Goal: Task Accomplishment & Management: Complete application form

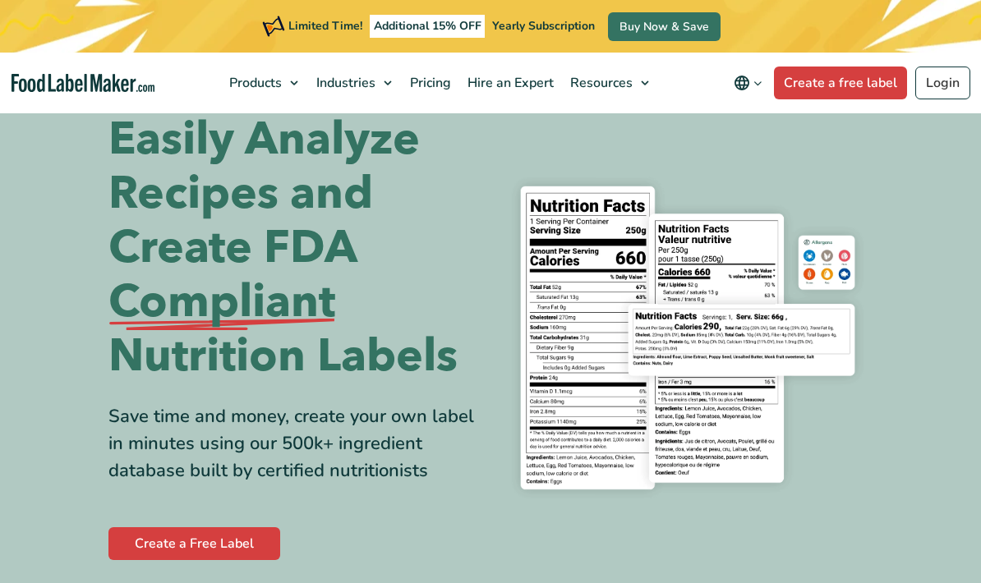
scroll to position [57, 0]
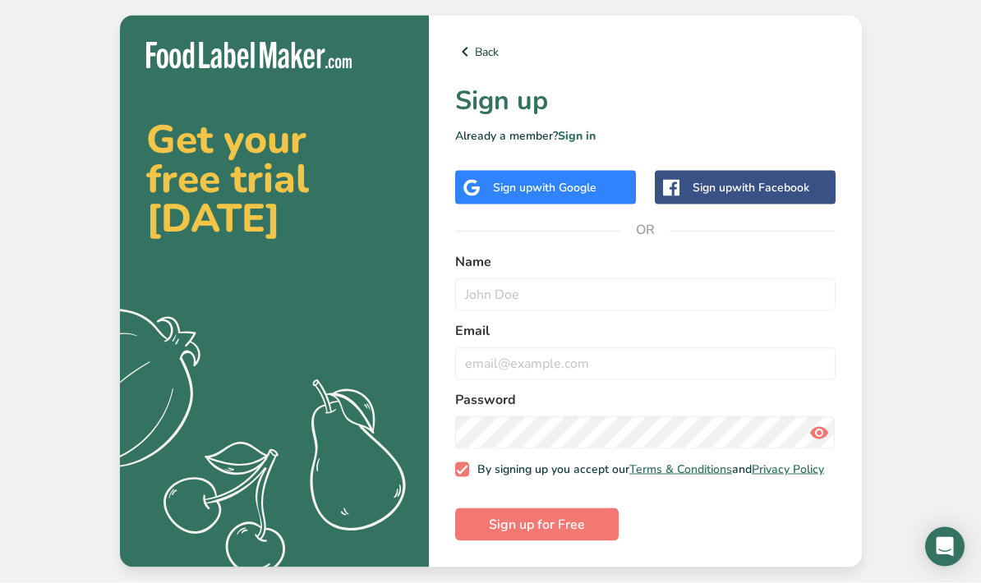
scroll to position [66, 0]
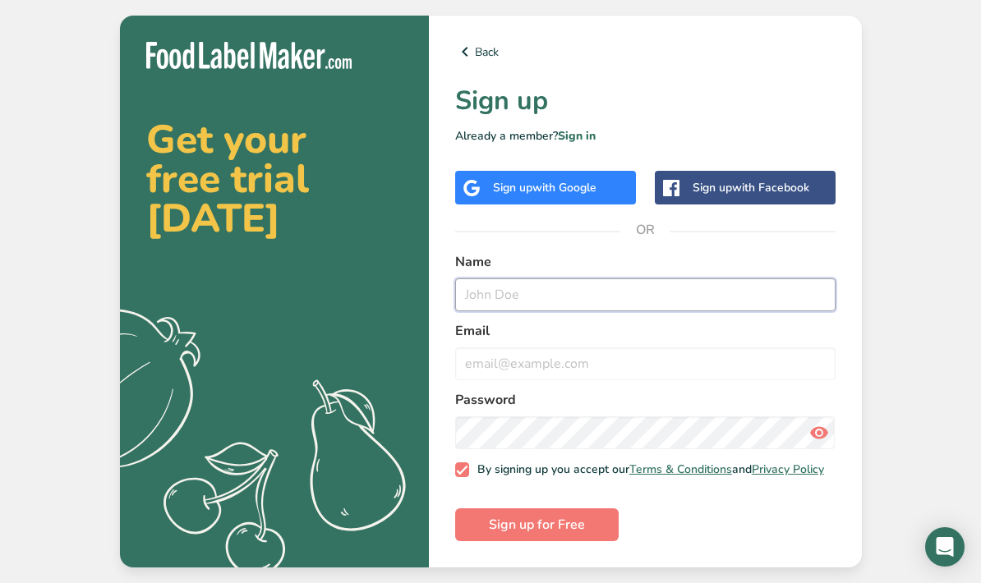
click at [753, 278] on input "text" at bounding box center [645, 294] width 380 height 33
type input "[PERSON_NAME]"
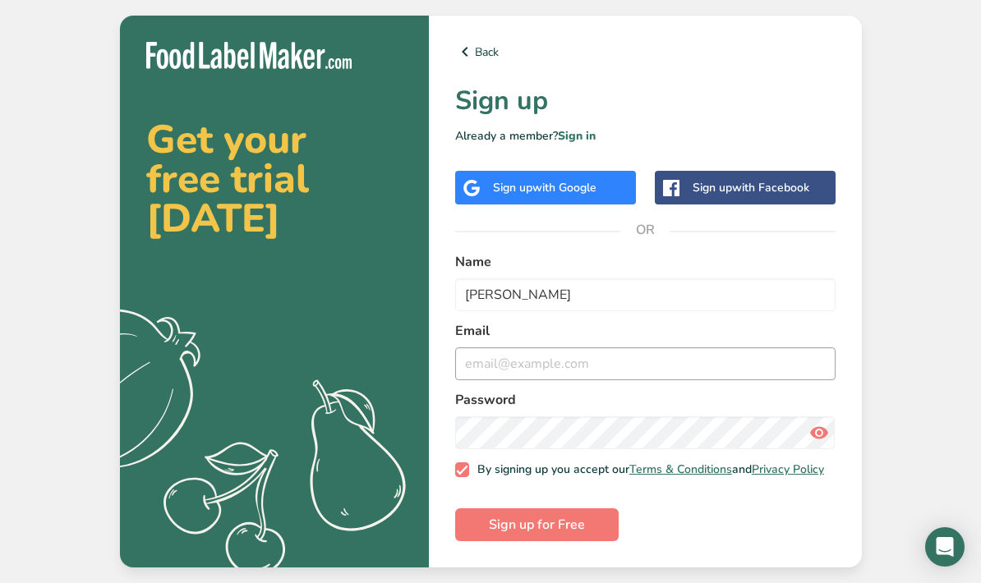
click at [707, 347] on input "email" at bounding box center [645, 363] width 380 height 33
type input "[EMAIL_ADDRESS]"
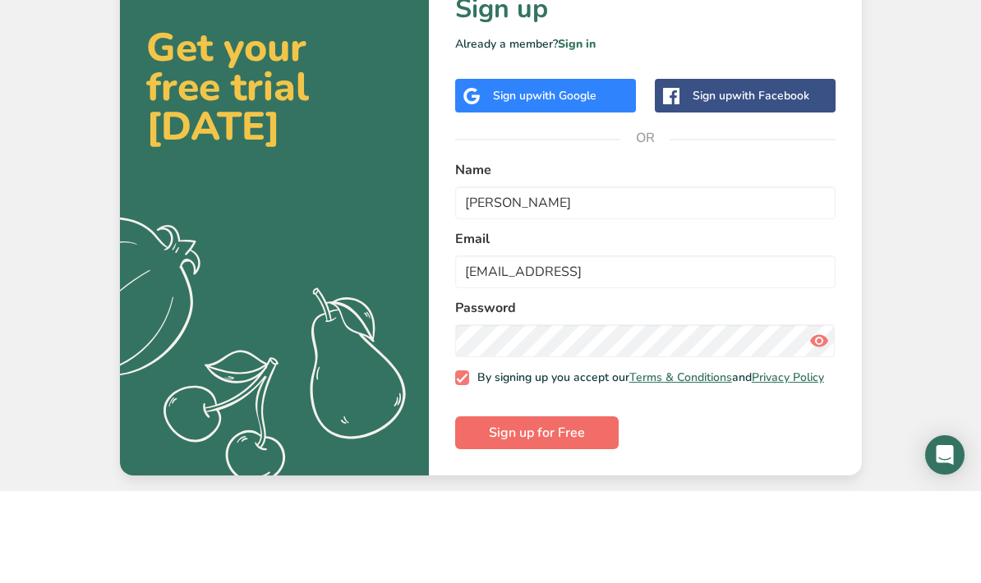
click at [587, 508] on button "Sign up for Free" at bounding box center [536, 524] width 163 height 33
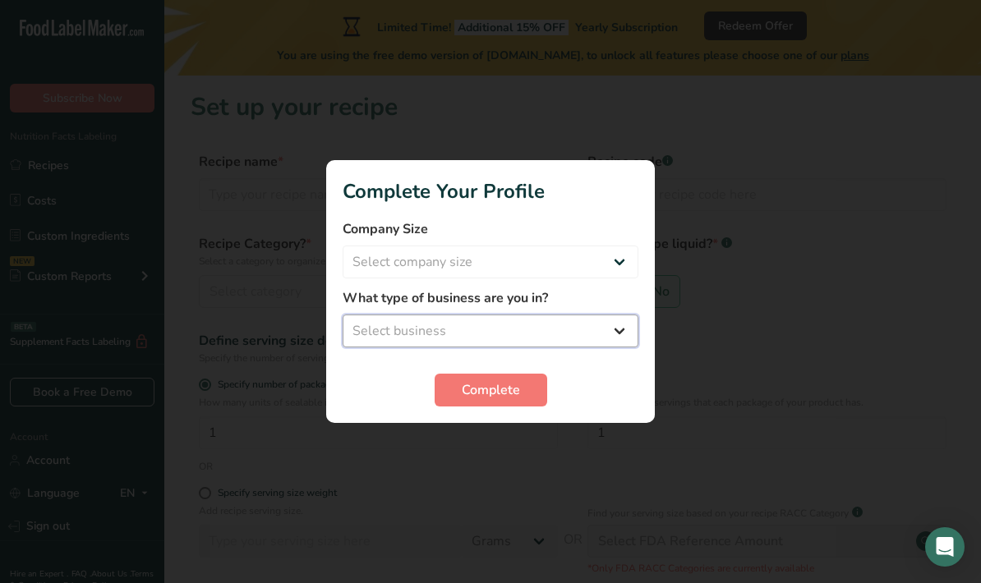
click at [628, 333] on select "Select business Packaged Food Manufacturer Restaurant & Cafe Bakery Meal Plans …" at bounding box center [490, 331] width 296 height 33
click at [568, 333] on select "Packaged Food Manufacturer Restaurant & Cafe Bakery Meal Plans & Catering Compa…" at bounding box center [490, 331] width 296 height 33
click at [563, 326] on select "Packaged Food Manufacturer Restaurant & Cafe Bakery Meal Plans & Catering Compa…" at bounding box center [490, 331] width 296 height 33
click at [620, 334] on select "Packaged Food Manufacturer Restaurant & Cafe Bakery Meal Plans & Catering Compa…" at bounding box center [490, 331] width 296 height 33
click at [617, 337] on select "Packaged Food Manufacturer Restaurant & Cafe Bakery Meal Plans & Catering Compa…" at bounding box center [490, 331] width 296 height 33
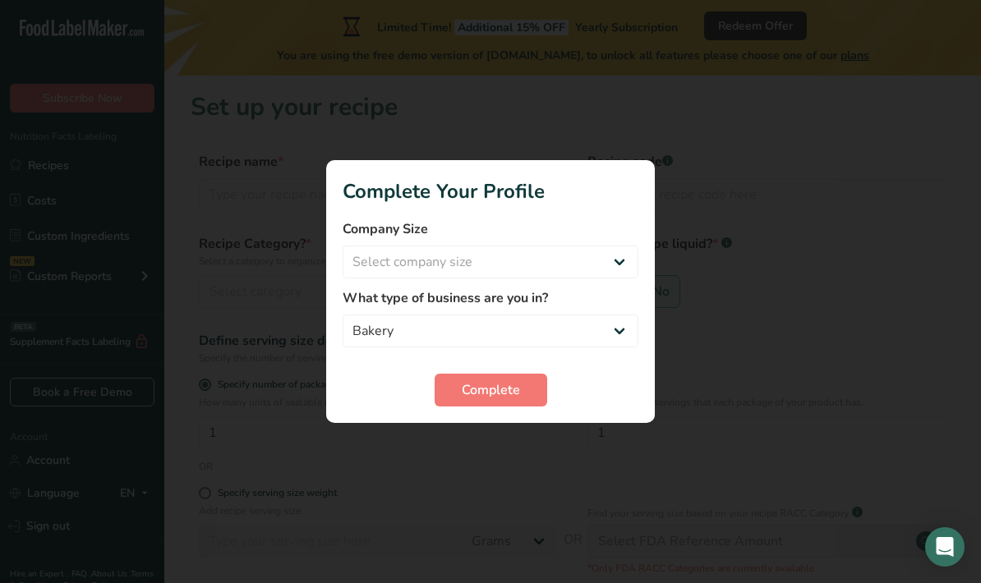
click at [509, 448] on div at bounding box center [490, 291] width 981 height 583
click at [529, 463] on div at bounding box center [490, 291] width 981 height 583
click at [618, 321] on select "Packaged Food Manufacturer Restaurant & Cafe Bakery Meal Plans & Catering Compa…" at bounding box center [490, 331] width 296 height 33
click at [607, 333] on select "Packaged Food Manufacturer Restaurant & Cafe Bakery Meal Plans & Catering Compa…" at bounding box center [490, 331] width 296 height 33
click at [506, 338] on select "Packaged Food Manufacturer Restaurant & Cafe Bakery Meal Plans & Catering Compa…" at bounding box center [490, 331] width 296 height 33
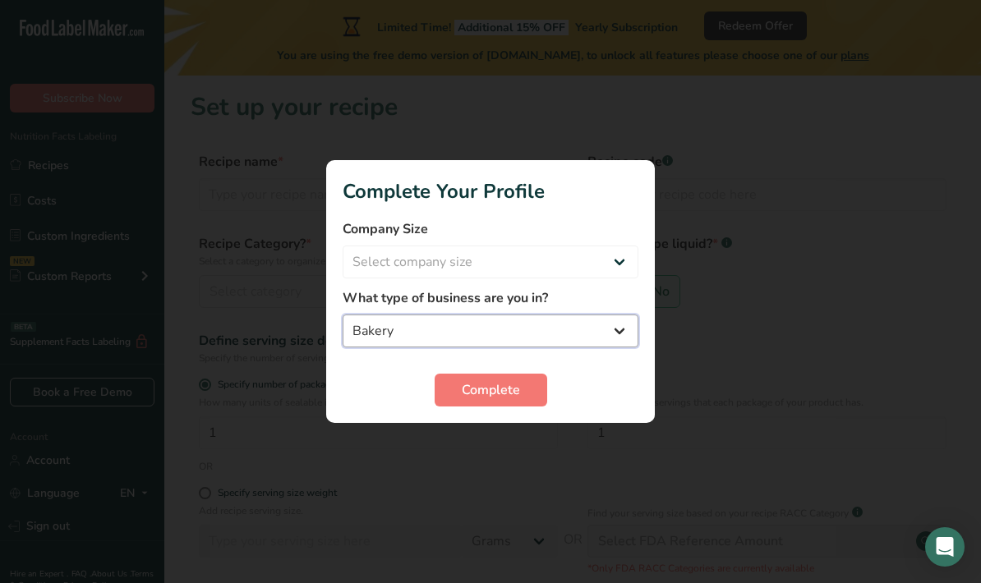
click at [510, 334] on select "Packaged Food Manufacturer Restaurant & Cafe Bakery Meal Plans & Catering Compa…" at bounding box center [490, 331] width 296 height 33
click at [543, 316] on select "Packaged Food Manufacturer Restaurant & Cafe Bakery Meal Plans & Catering Compa…" at bounding box center [490, 331] width 296 height 33
click at [507, 448] on div at bounding box center [490, 291] width 981 height 583
click at [508, 460] on div at bounding box center [490, 291] width 981 height 583
click at [522, 456] on div at bounding box center [490, 291] width 981 height 583
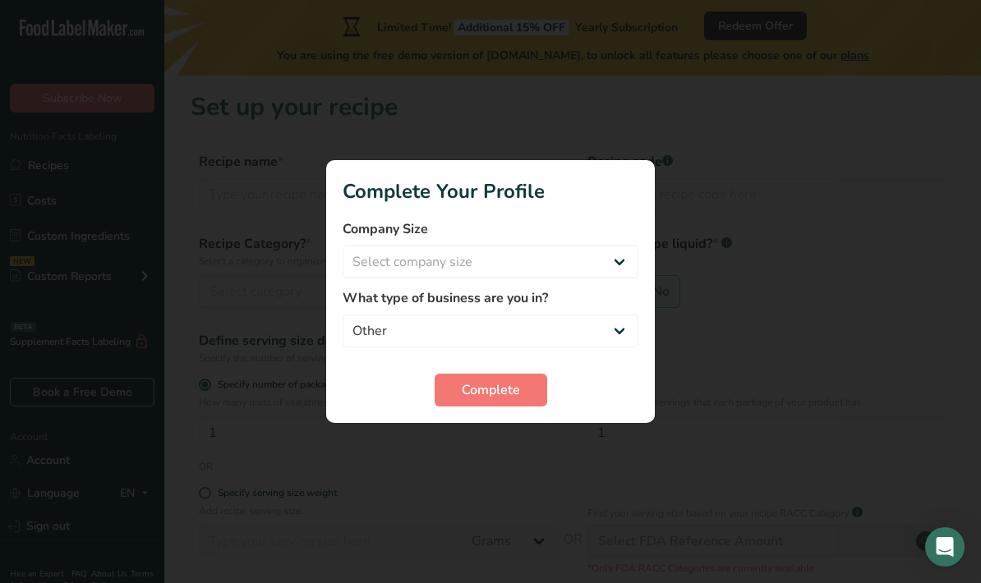
click at [916, 489] on div at bounding box center [490, 291] width 981 height 583
click at [889, 438] on div at bounding box center [490, 291] width 981 height 583
click at [515, 330] on select "Packaged Food Manufacturer Restaurant & Cafe Bakery Meal Plans & Catering Compa…" at bounding box center [490, 331] width 296 height 33
click at [538, 336] on select "Packaged Food Manufacturer Restaurant & Cafe Bakery Meal Plans & Catering Compa…" at bounding box center [490, 331] width 296 height 33
click at [537, 335] on select "Packaged Food Manufacturer Restaurant & Cafe Bakery Meal Plans & Catering Compa…" at bounding box center [490, 331] width 296 height 33
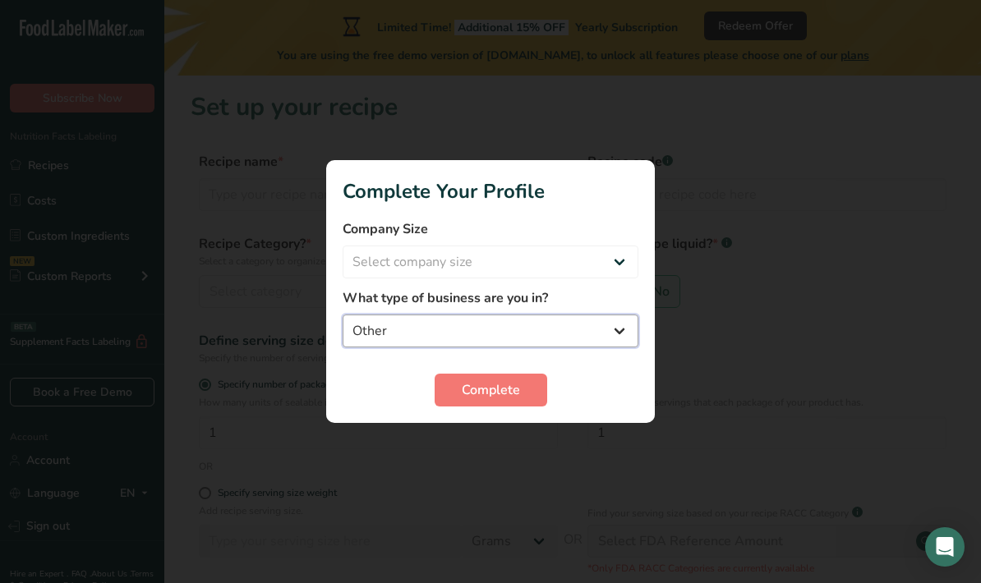
click at [544, 334] on select "Packaged Food Manufacturer Restaurant & Cafe Bakery Meal Plans & Catering Compa…" at bounding box center [490, 331] width 296 height 33
click at [532, 335] on select "Packaged Food Manufacturer Restaurant & Cafe Bakery Meal Plans & Catering Compa…" at bounding box center [490, 331] width 296 height 33
click at [489, 404] on button "Complete" at bounding box center [490, 390] width 113 height 33
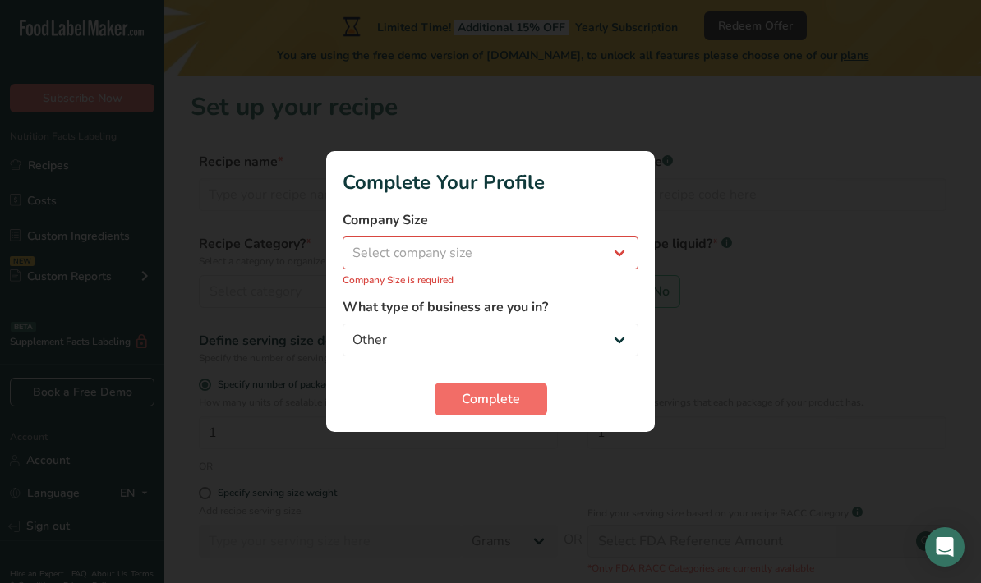
click at [508, 400] on span "Complete" at bounding box center [491, 399] width 58 height 20
click at [524, 324] on select "Packaged Food Manufacturer Restaurant & Cafe Bakery Meal Plans & Catering Compa…" at bounding box center [490, 340] width 296 height 33
click at [411, 325] on select "Packaged Food Manufacturer Restaurant & Cafe Bakery Meal Plans & Catering Compa…" at bounding box center [490, 340] width 296 height 33
select select "3"
click at [484, 312] on label "What type of business are you in?" at bounding box center [490, 307] width 296 height 20
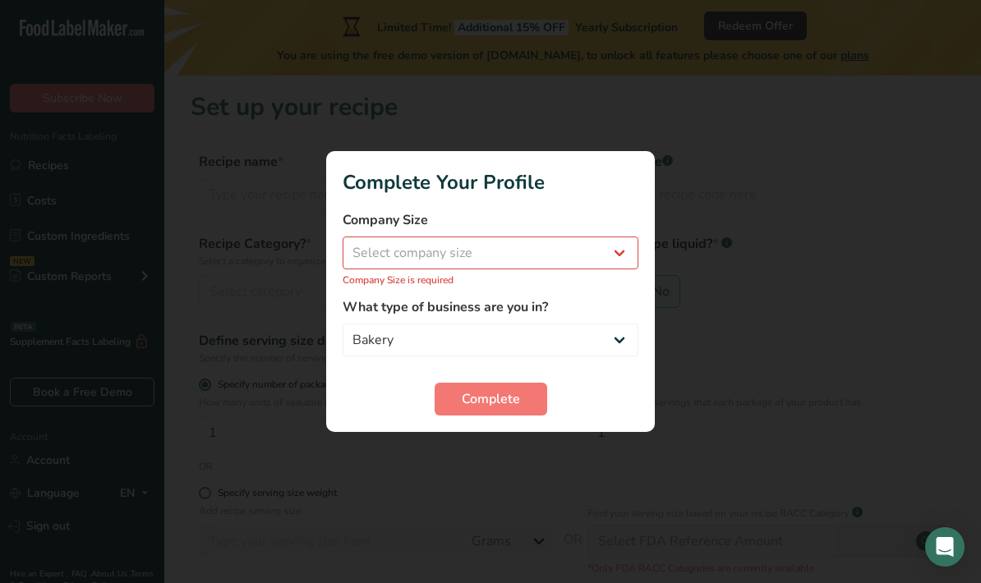
click at [505, 320] on div "What type of business are you in? Packaged Food Manufacturer Restaurant & Cafe …" at bounding box center [490, 326] width 296 height 59
click at [496, 464] on div at bounding box center [490, 291] width 981 height 583
click at [506, 452] on div at bounding box center [490, 291] width 981 height 583
click at [506, 461] on div at bounding box center [490, 291] width 981 height 583
